Goal: Transaction & Acquisition: Purchase product/service

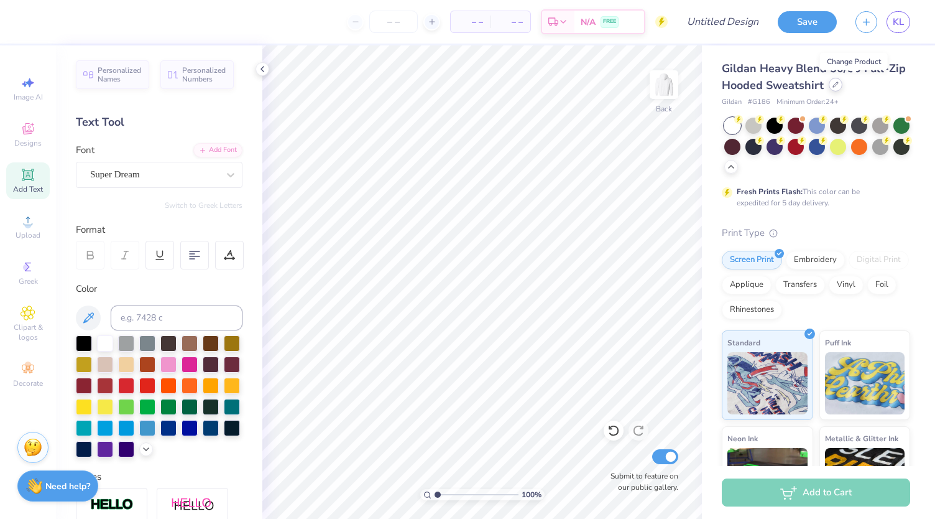
click at [839, 86] on icon at bounding box center [836, 84] width 6 height 6
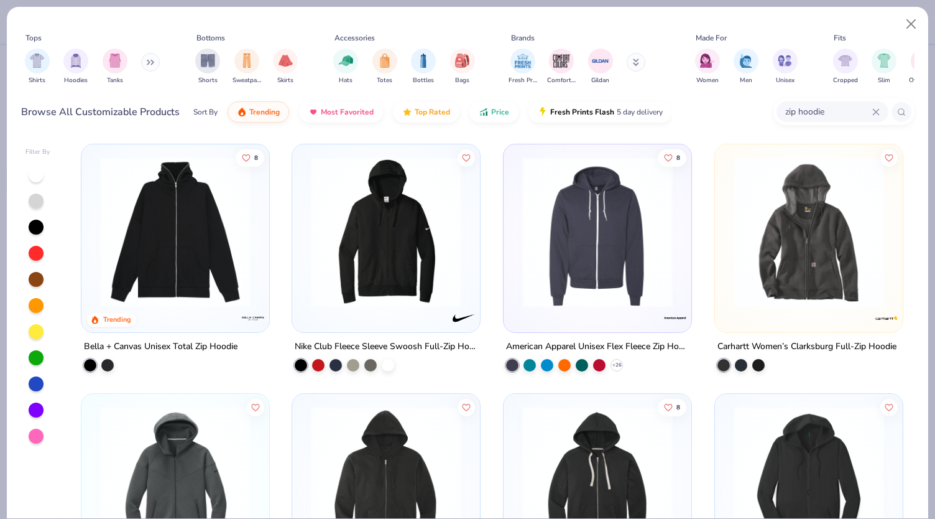
click at [149, 62] on icon at bounding box center [148, 62] width 2 height 4
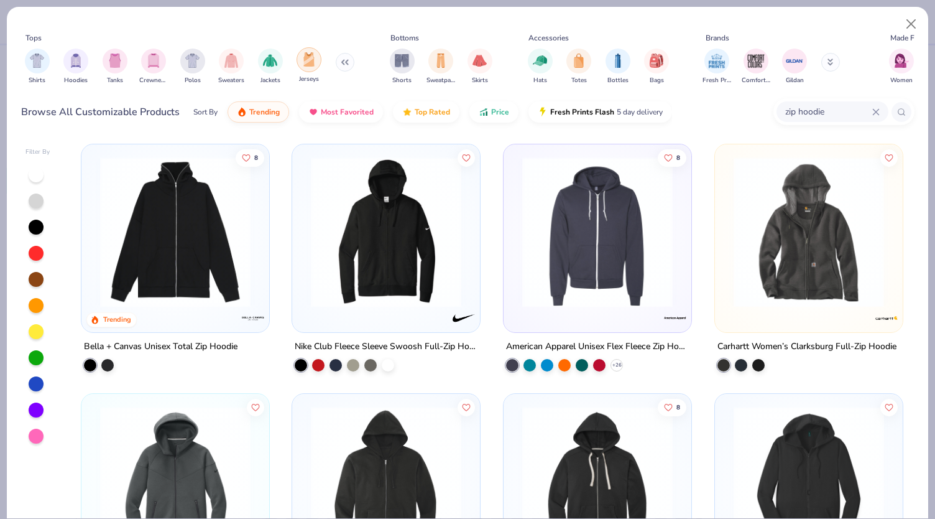
click at [312, 66] on img "filter for Jerseys" at bounding box center [309, 59] width 14 height 14
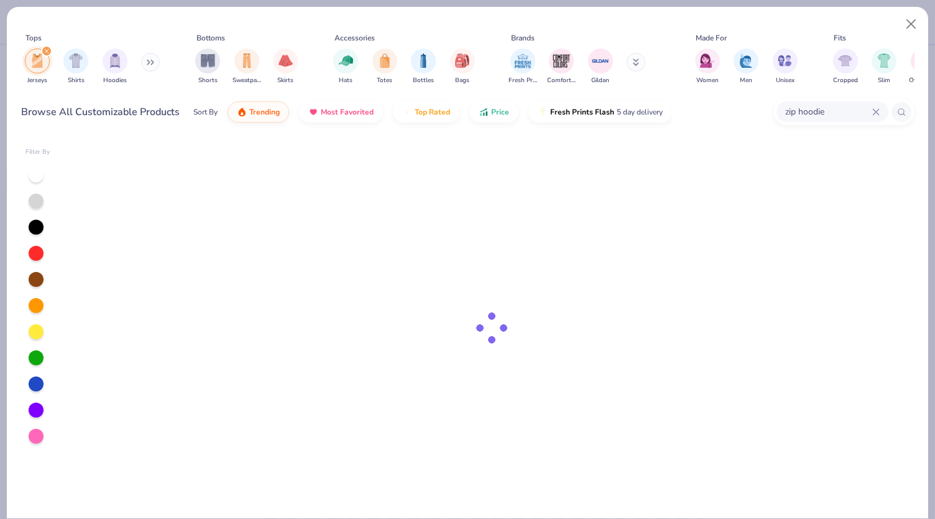
type input "1.00030559985974"
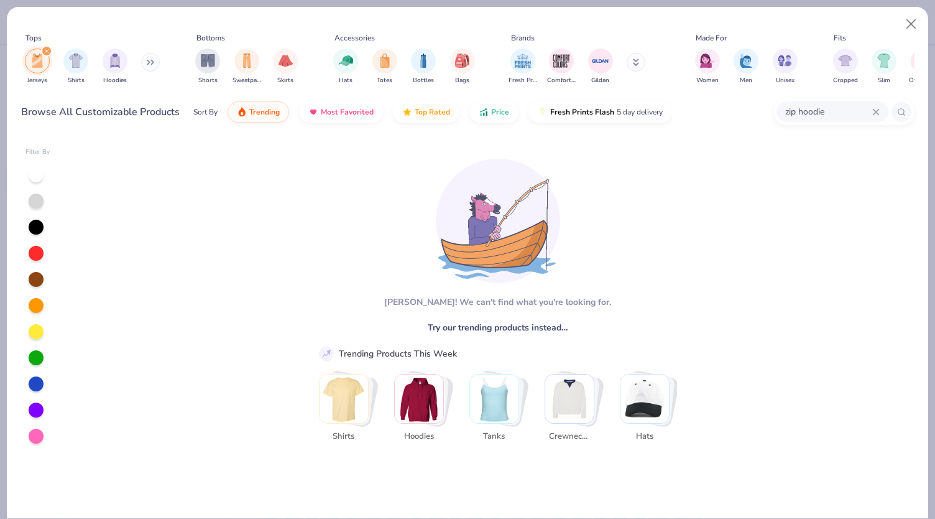
click at [843, 105] on input "zip hoodie" at bounding box center [828, 111] width 88 height 14
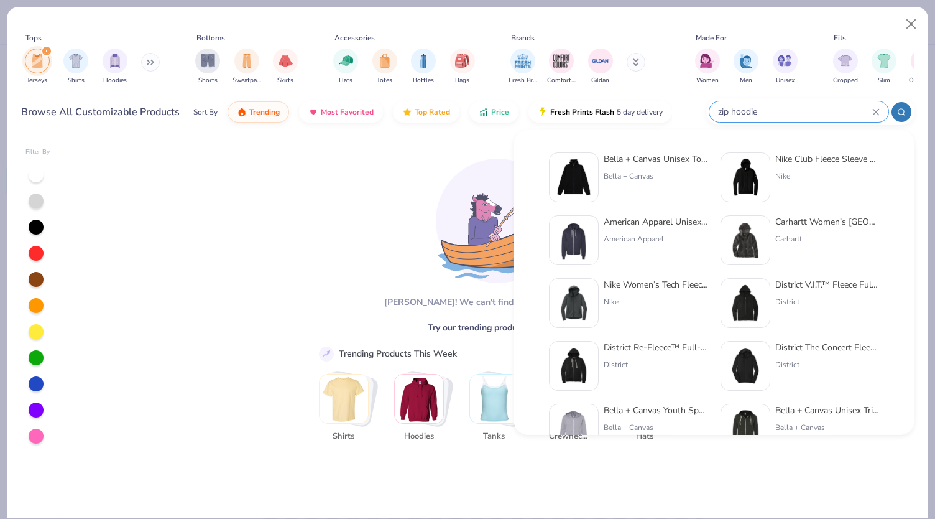
click at [843, 105] on input "zip hoodie" at bounding box center [794, 111] width 155 height 14
click at [801, 109] on input "zip hoodie" at bounding box center [794, 111] width 155 height 14
click at [743, 109] on input "zip hoodie" at bounding box center [794, 111] width 155 height 14
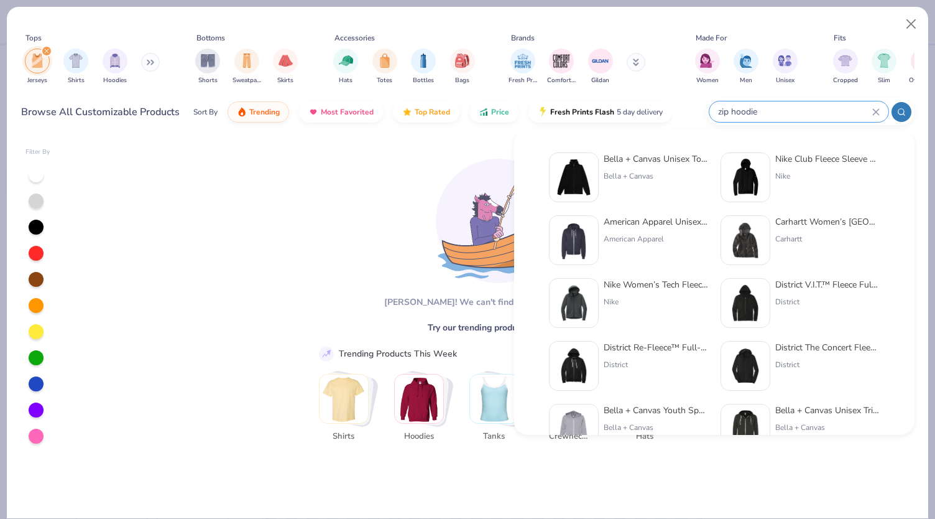
click at [743, 109] on input "zip hoodie" at bounding box center [794, 111] width 155 height 14
drag, startPoint x: 777, startPoint y: 119, endPoint x: 734, endPoint y: 114, distance: 43.7
click at [734, 114] on div "zip hoodie" at bounding box center [799, 111] width 179 height 21
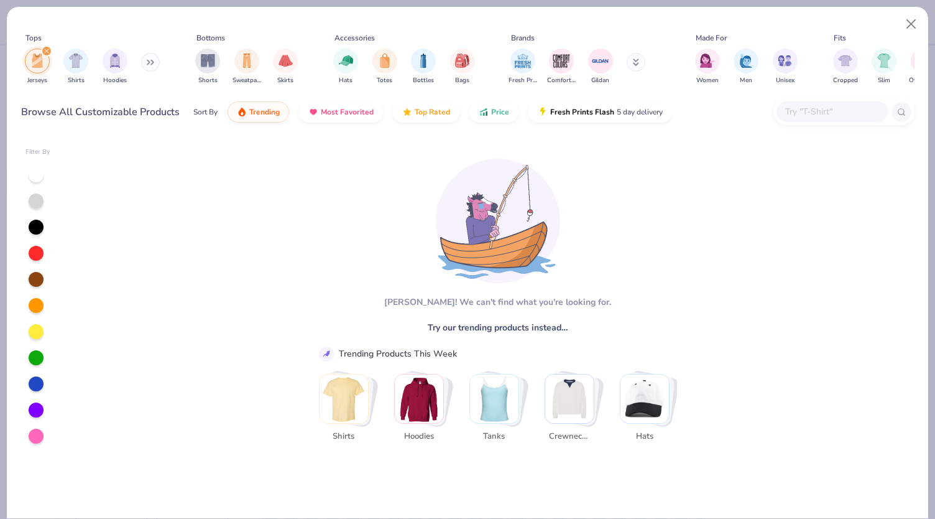
click at [144, 60] on button at bounding box center [150, 62] width 19 height 19
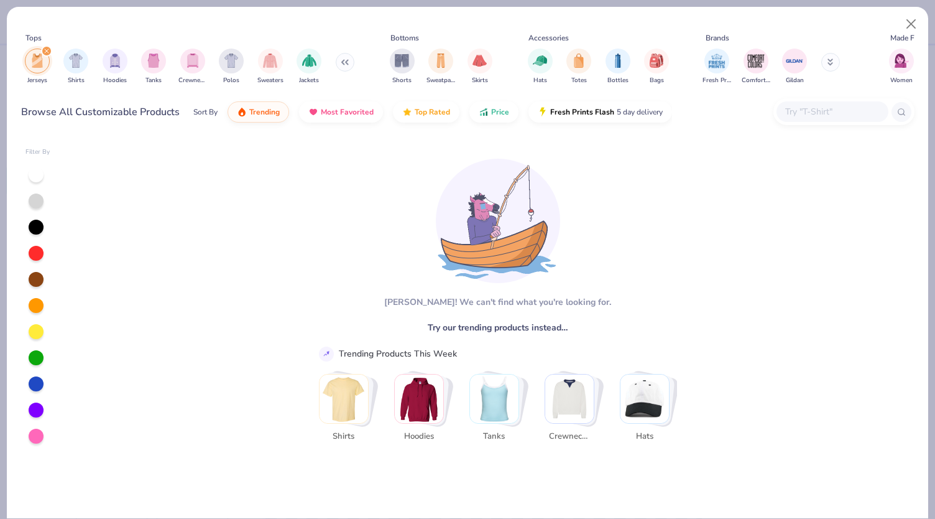
click at [39, 64] on img "filter for Jerseys" at bounding box center [37, 60] width 14 height 14
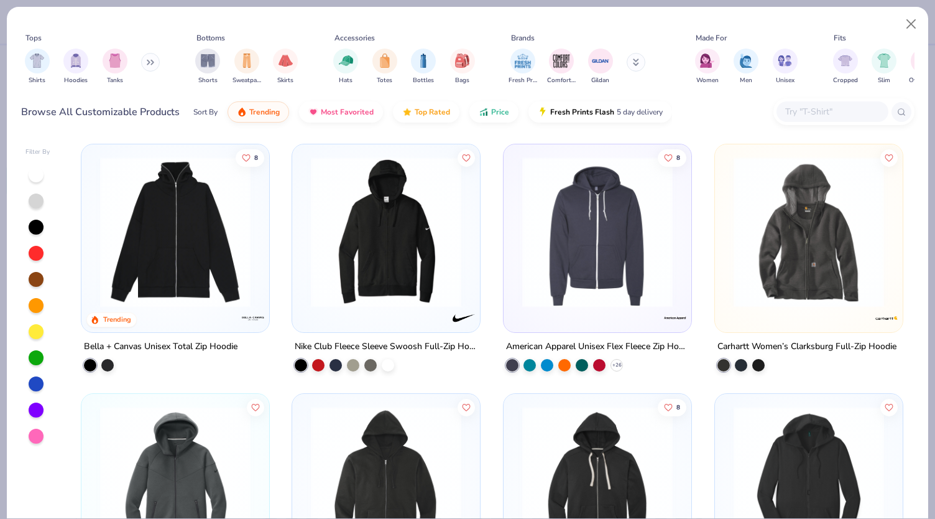
click at [152, 59] on icon at bounding box center [150, 62] width 7 height 6
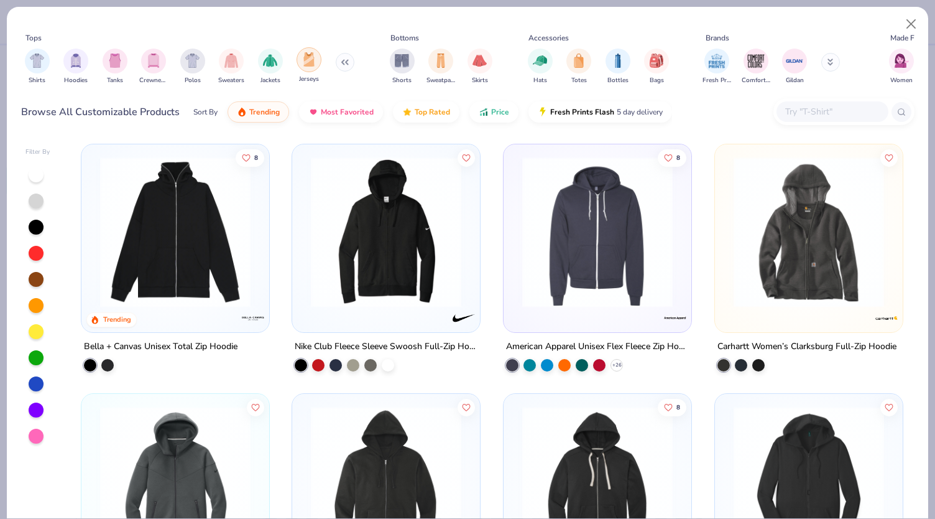
click at [303, 65] on img "filter for Jerseys" at bounding box center [309, 59] width 14 height 14
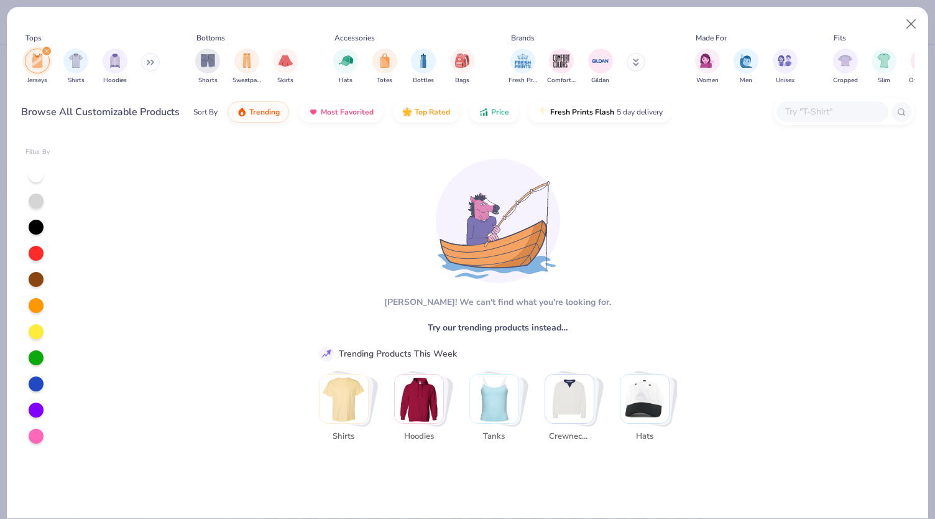
type input "1.00030559985974"
